Goal: Information Seeking & Learning: Compare options

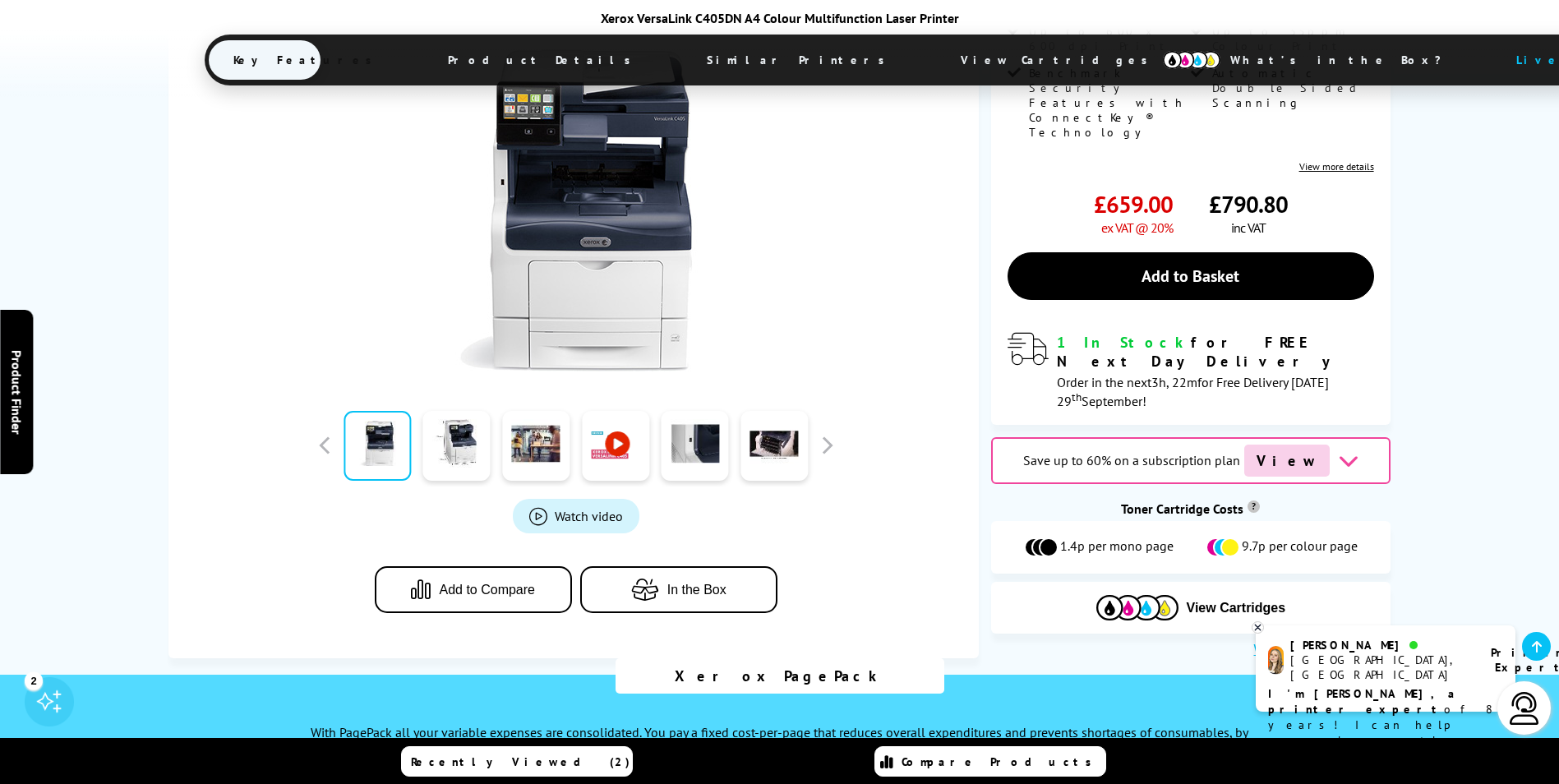
scroll to position [493, 0]
